Goal: Task Accomplishment & Management: Use online tool/utility

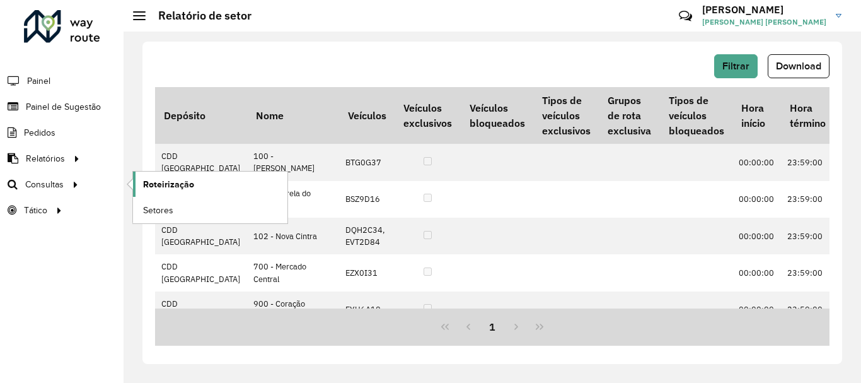
click at [149, 181] on span "Roteirização" at bounding box center [168, 184] width 51 height 13
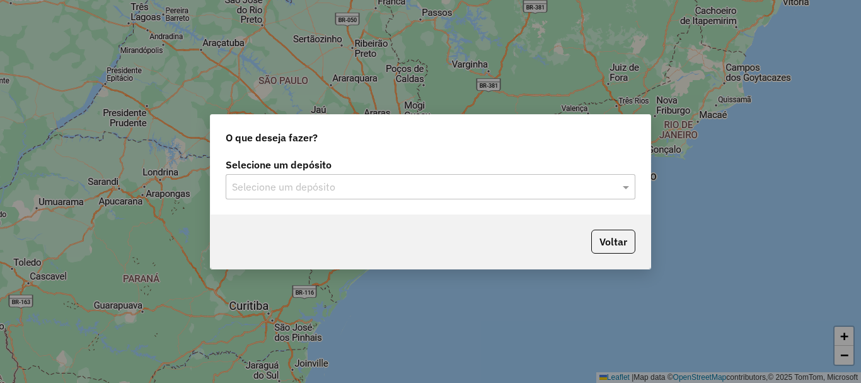
click at [337, 185] on input "text" at bounding box center [418, 187] width 372 height 15
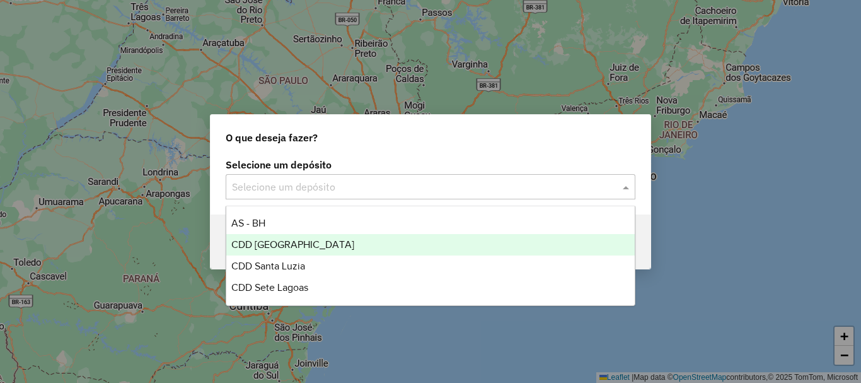
drag, startPoint x: 282, startPoint y: 244, endPoint x: 289, endPoint y: 243, distance: 7.0
click at [285, 243] on span "CDD [GEOGRAPHIC_DATA]" at bounding box center [292, 244] width 123 height 11
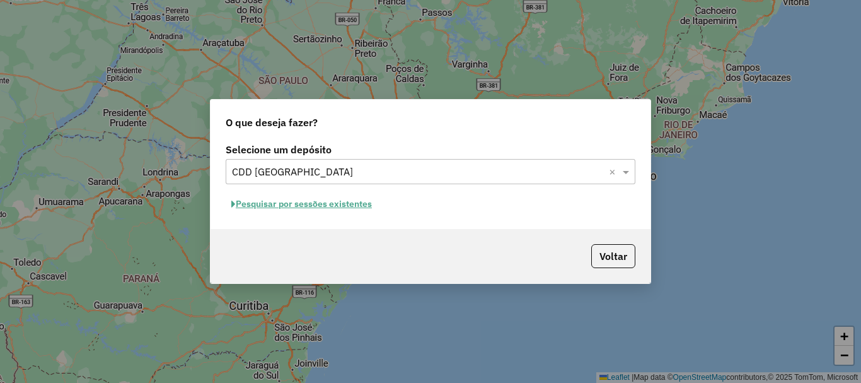
click at [310, 204] on button "Pesquisar por sessões existentes" at bounding box center [302, 204] width 152 height 20
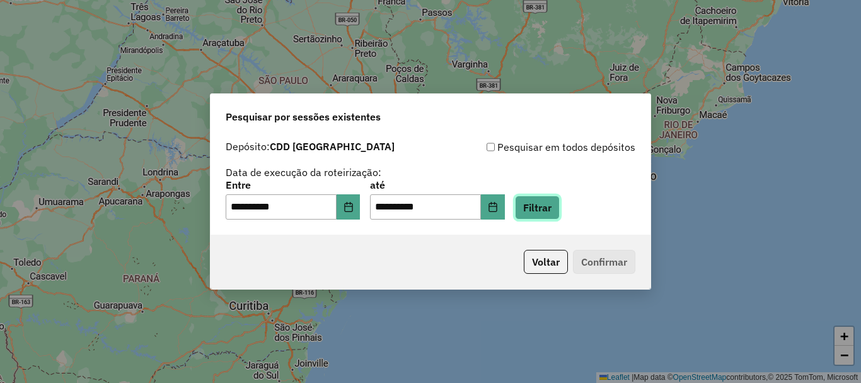
click at [557, 200] on button "Filtrar" at bounding box center [537, 207] width 45 height 24
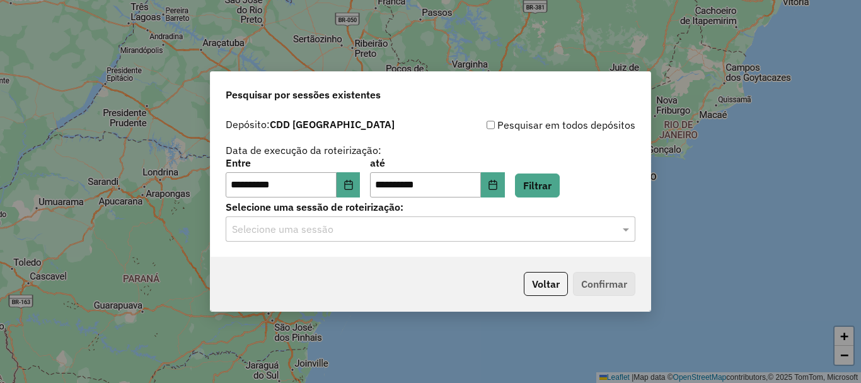
click at [465, 231] on input "text" at bounding box center [418, 229] width 372 height 15
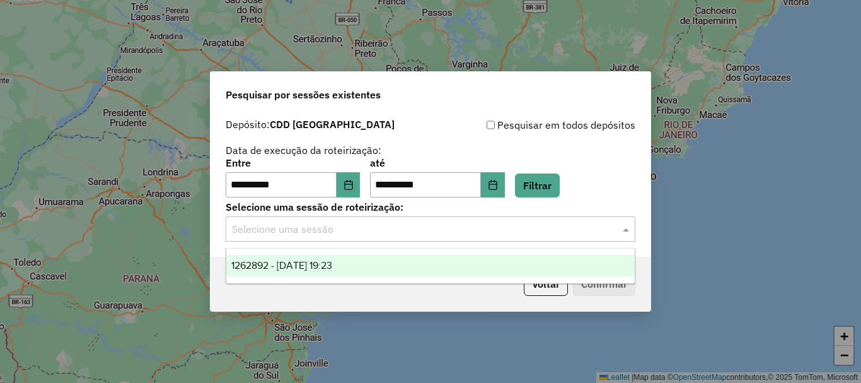
click at [324, 260] on span "1262892 - [DATE] 19:23" at bounding box center [281, 265] width 101 height 11
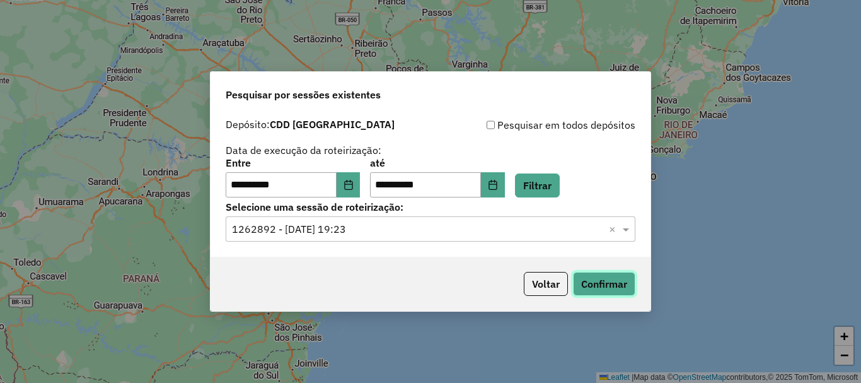
click at [586, 276] on button "Confirmar" at bounding box center [604, 284] width 62 height 24
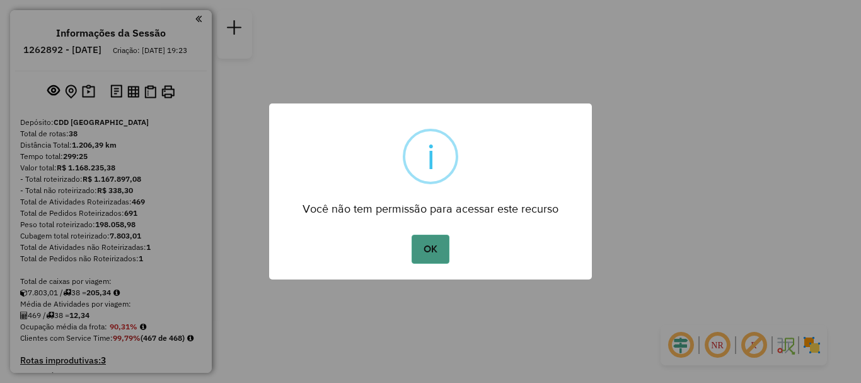
click at [434, 252] on button "OK" at bounding box center [430, 249] width 37 height 29
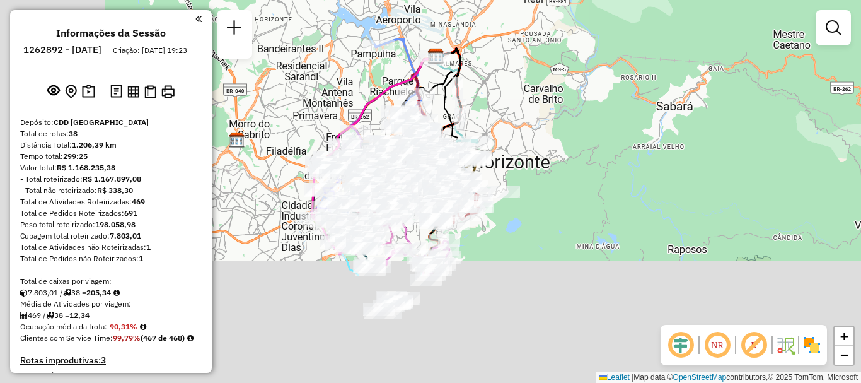
drag, startPoint x: 407, startPoint y: 242, endPoint x: 548, endPoint y: 83, distance: 213.0
click at [548, 87] on div "Janela de atendimento Grade de atendimento Capacidade Transportadoras Veículos …" at bounding box center [430, 191] width 861 height 383
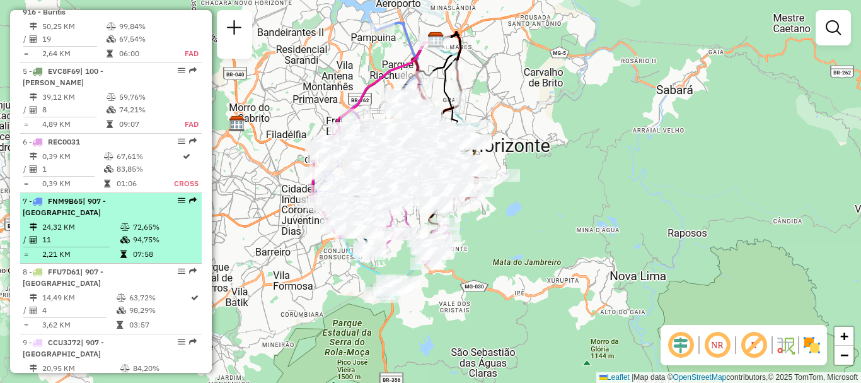
scroll to position [946, 0]
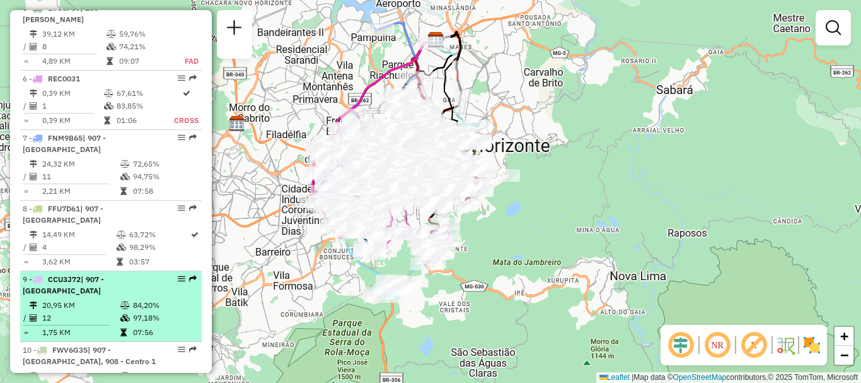
click at [77, 299] on td "20,95 KM" at bounding box center [81, 305] width 78 height 13
select select "**********"
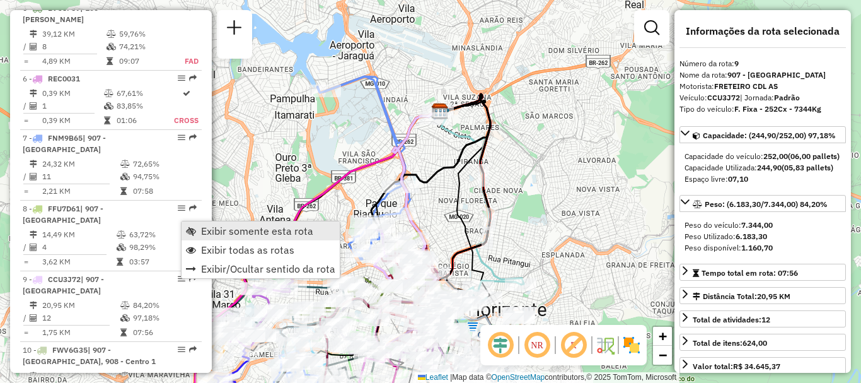
click at [250, 234] on span "Exibir somente esta rota" at bounding box center [257, 231] width 112 height 10
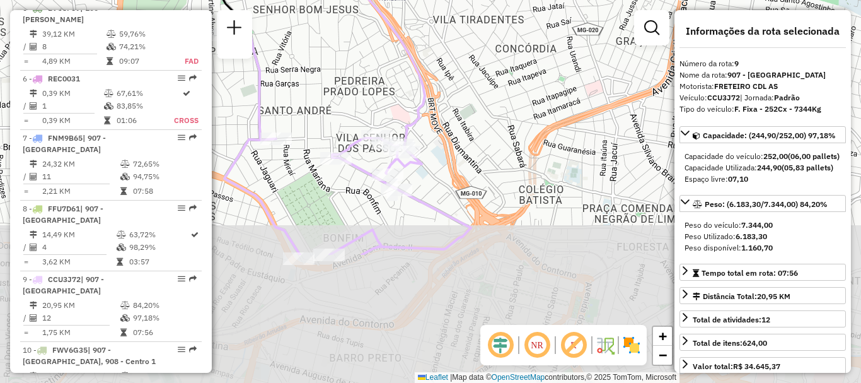
drag, startPoint x: 412, startPoint y: 231, endPoint x: 342, endPoint y: 64, distance: 180.8
click at [342, 64] on div "Janela de atendimento Grade de atendimento Capacidade Transportadoras Veículos …" at bounding box center [430, 191] width 861 height 383
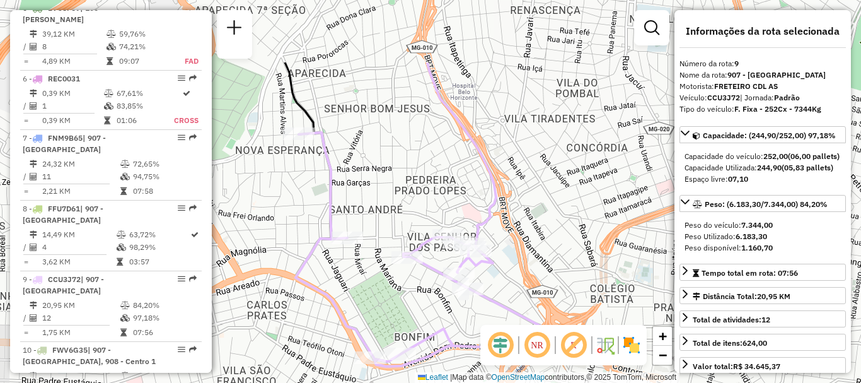
drag, startPoint x: 311, startPoint y: 79, endPoint x: 388, endPoint y: 165, distance: 115.2
click at [388, 166] on div "Janela de atendimento Grade de atendimento Capacidade Transportadoras Veículos …" at bounding box center [430, 191] width 861 height 383
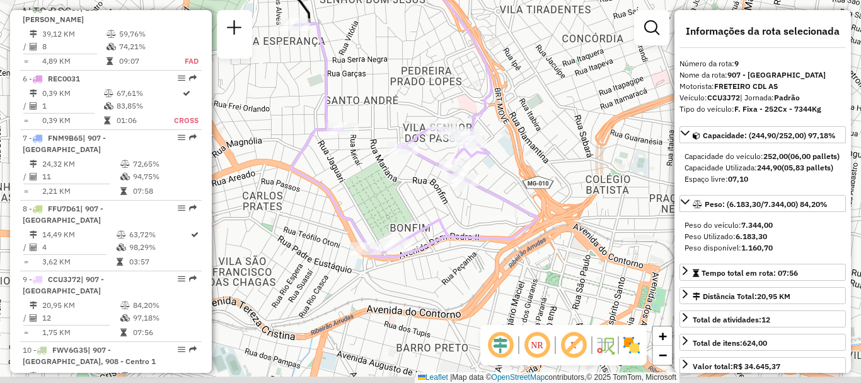
drag, startPoint x: 516, startPoint y: 177, endPoint x: 511, endPoint y: 76, distance: 101.6
click at [511, 76] on div "Janela de atendimento Grade de atendimento Capacidade Transportadoras Veículos …" at bounding box center [430, 191] width 861 height 383
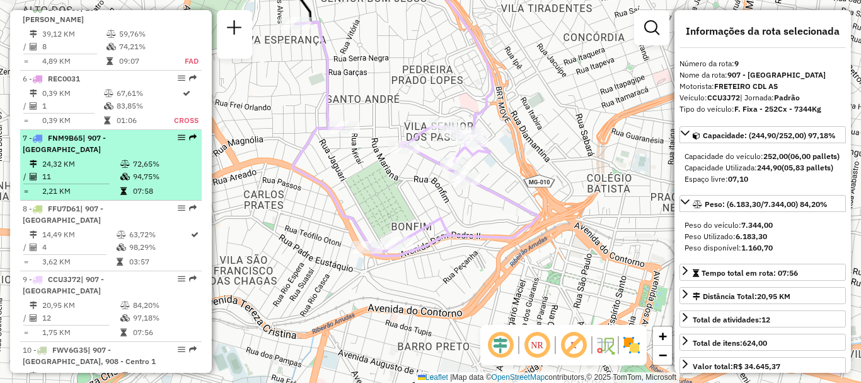
click at [77, 132] on div "7 - FNM9B65 | 907 - Santo André" at bounding box center [90, 143] width 134 height 23
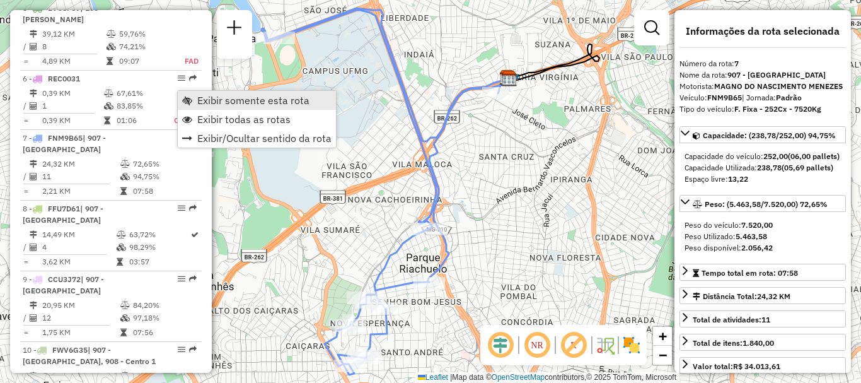
click at [257, 105] on span "Exibir somente esta rota" at bounding box center [253, 100] width 112 height 10
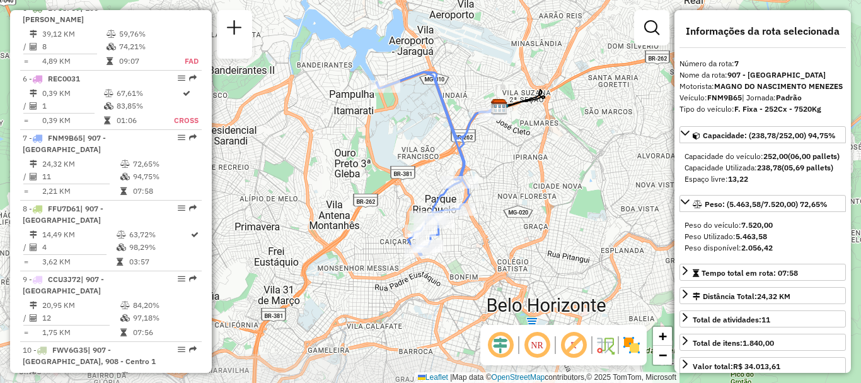
drag, startPoint x: 571, startPoint y: 236, endPoint x: 544, endPoint y: 183, distance: 58.9
click at [544, 183] on div "Janela de atendimento Grade de atendimento Capacidade Transportadoras Veículos …" at bounding box center [430, 191] width 861 height 383
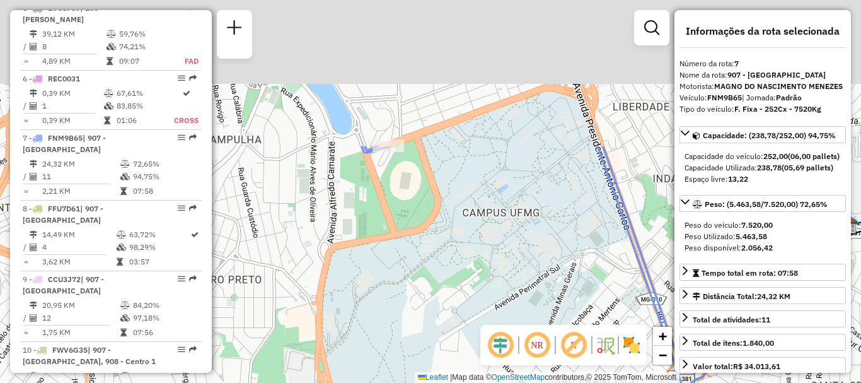
drag, startPoint x: 357, startPoint y: 78, endPoint x: 340, endPoint y: 274, distance: 196.9
click at [340, 274] on div "Janela de atendimento Grade de atendimento Capacidade Transportadoras Veículos …" at bounding box center [430, 191] width 861 height 383
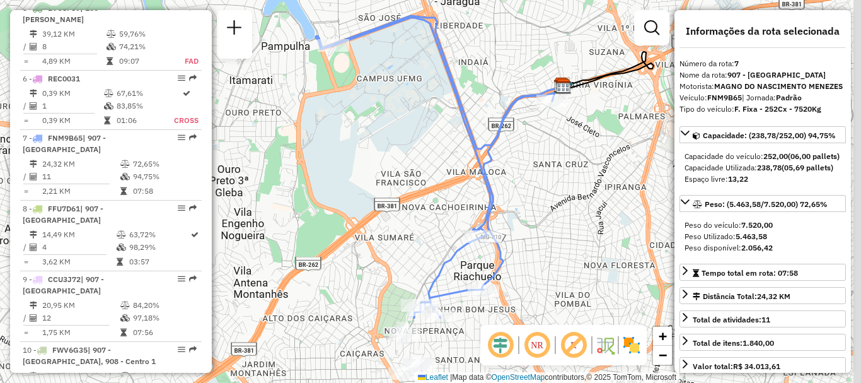
drag, startPoint x: 490, startPoint y: 196, endPoint x: 388, endPoint y: 72, distance: 159.9
click at [391, 79] on div "Janela de atendimento Grade de atendimento Capacidade Transportadoras Veículos …" at bounding box center [430, 191] width 861 height 383
